Goal: Navigation & Orientation: Find specific page/section

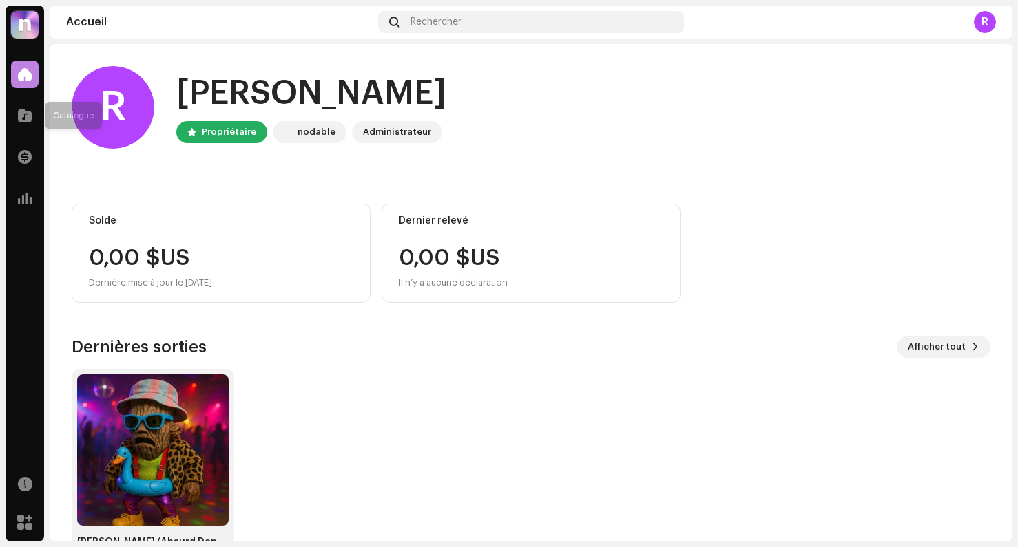
click at [19, 124] on div at bounding box center [25, 116] width 28 height 28
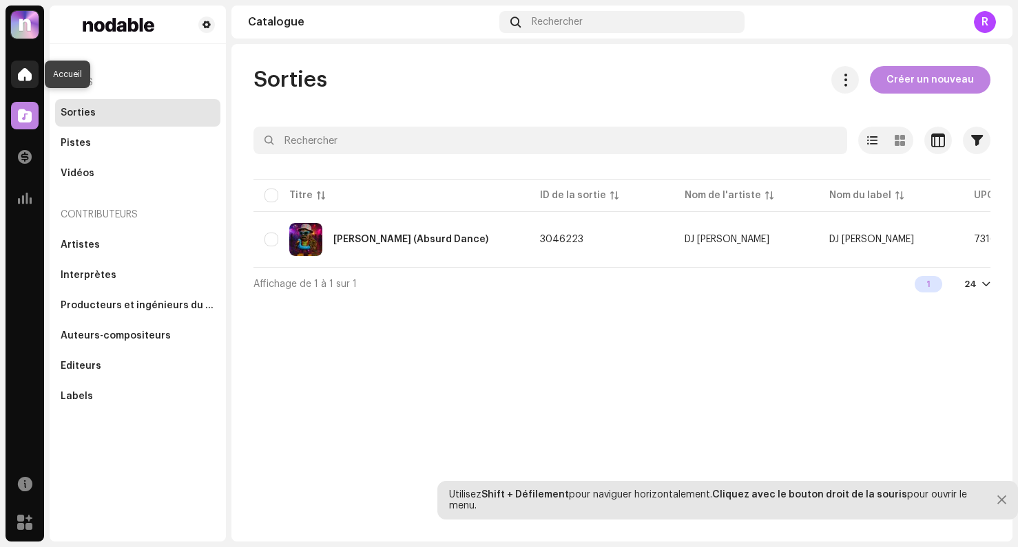
click at [17, 85] on div at bounding box center [25, 75] width 28 height 28
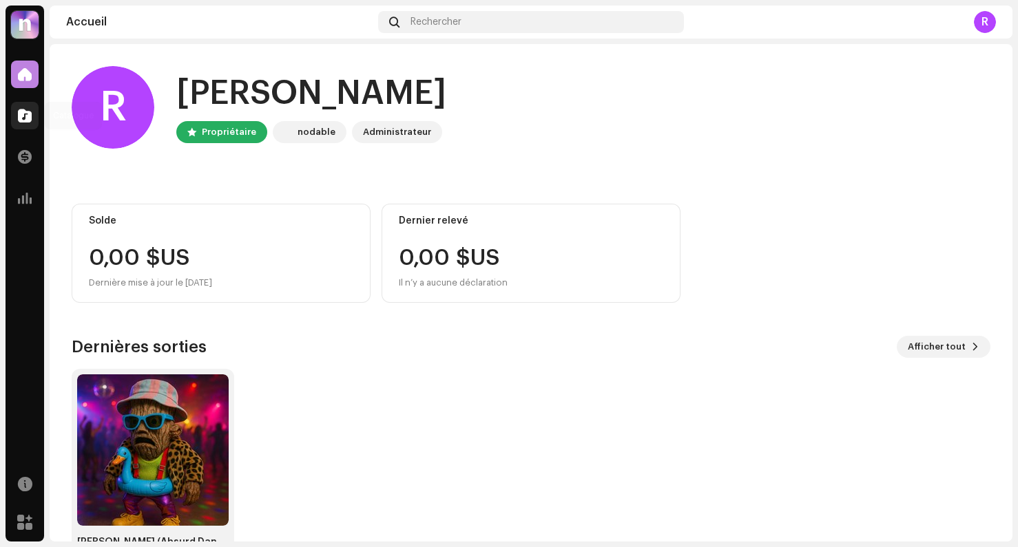
click at [27, 126] on div at bounding box center [25, 116] width 28 height 28
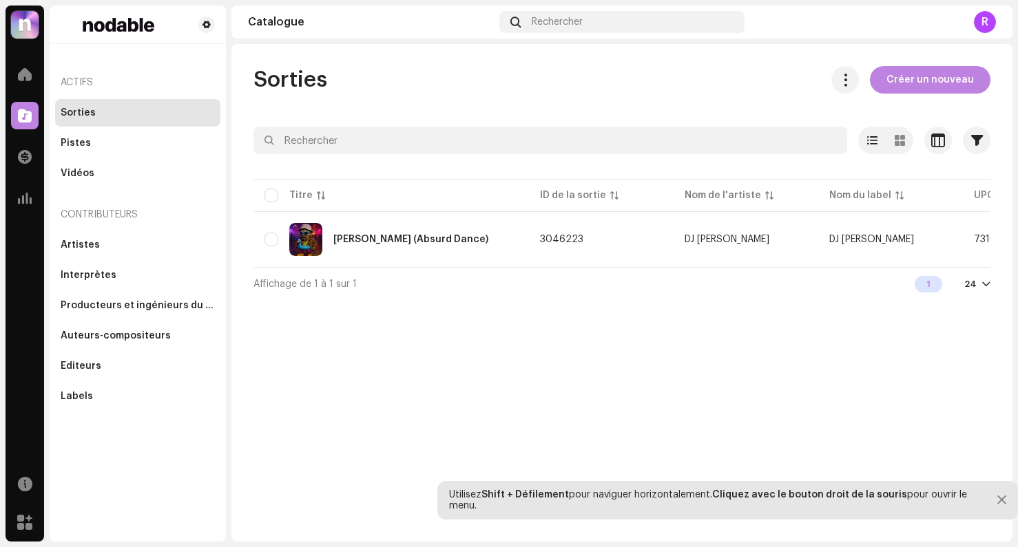
click at [28, 99] on div "Catalogue" at bounding box center [25, 115] width 39 height 39
click at [21, 85] on div at bounding box center [25, 75] width 28 height 28
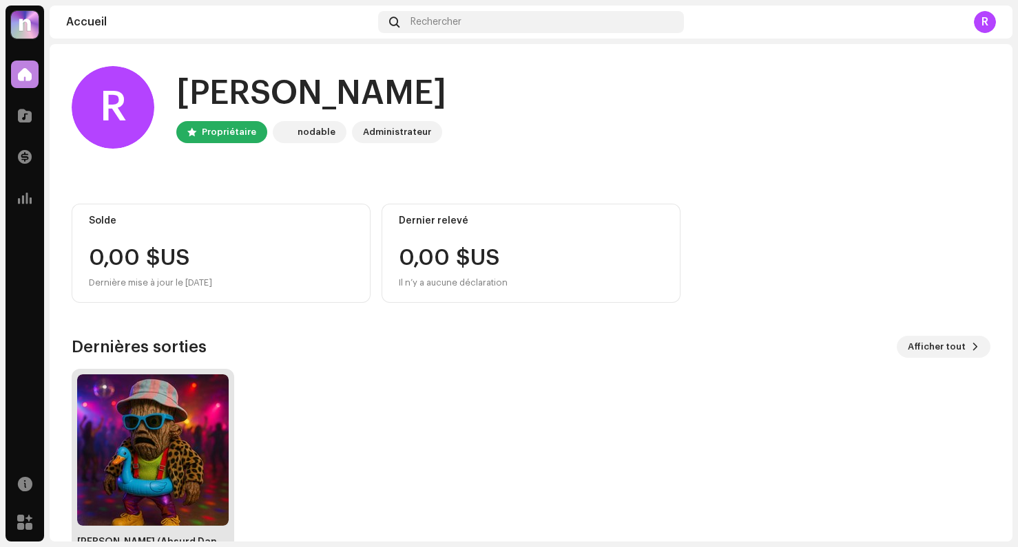
click at [139, 415] on img at bounding box center [152, 450] width 151 height 151
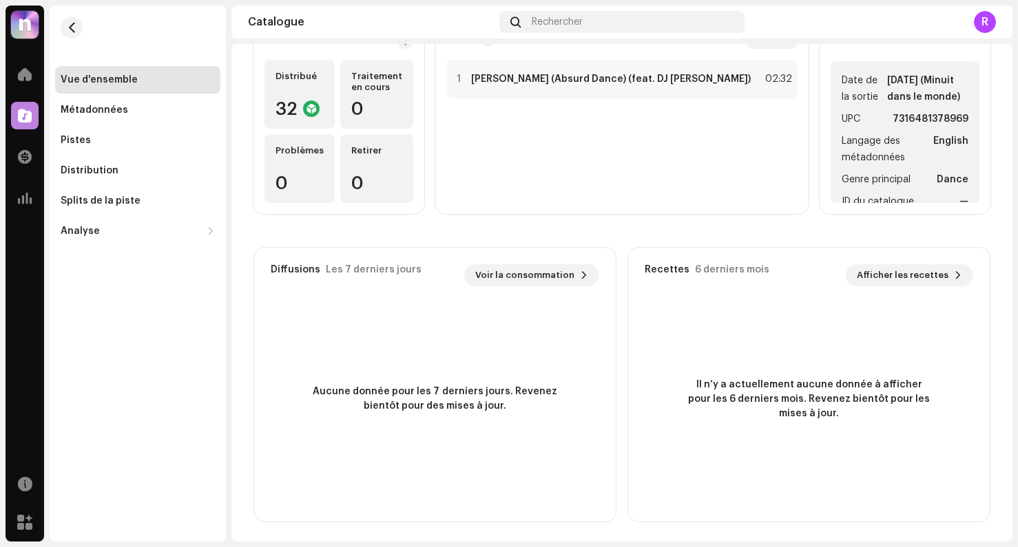
scroll to position [191, 0]
